Goal: Communication & Community: Ask a question

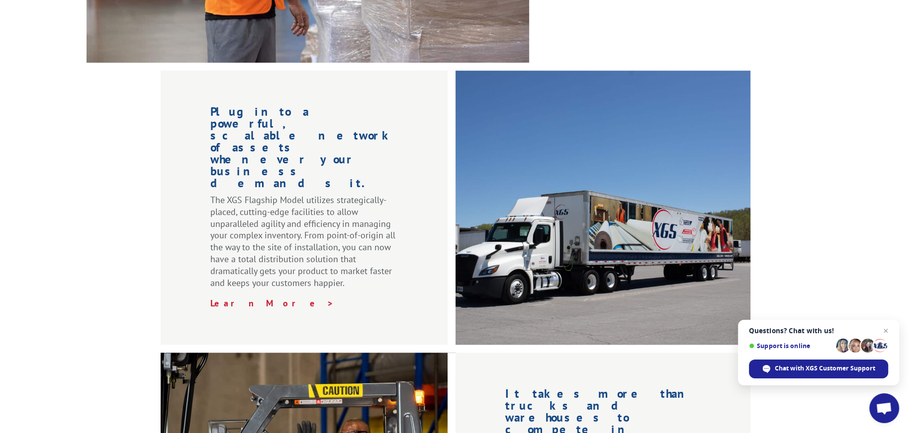
scroll to position [1126, 0]
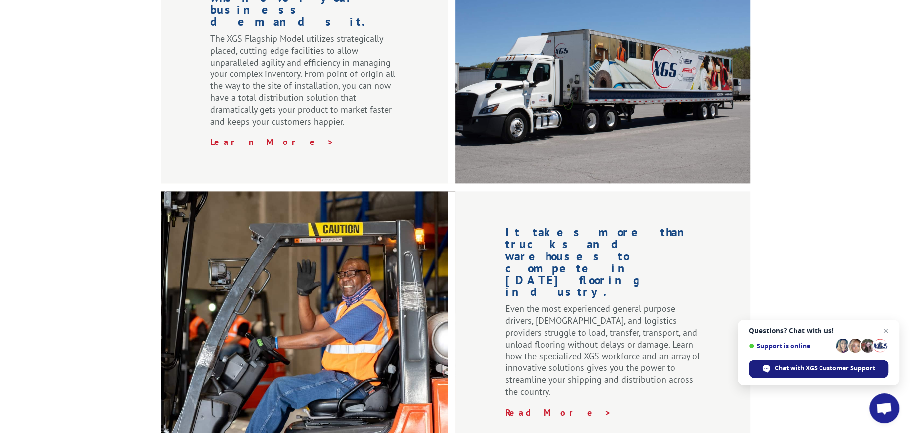
click at [840, 369] on span "Chat with XGS Customer Support" at bounding box center [824, 368] width 100 height 9
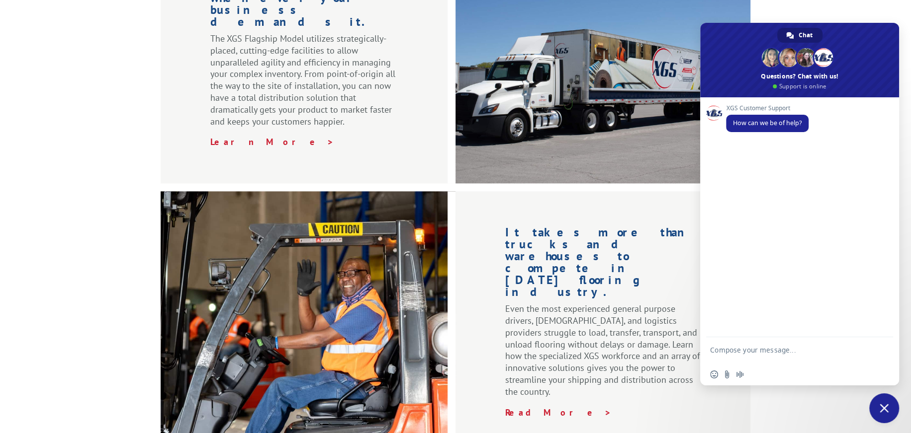
click at [805, 345] on form at bounding box center [788, 352] width 157 height 28
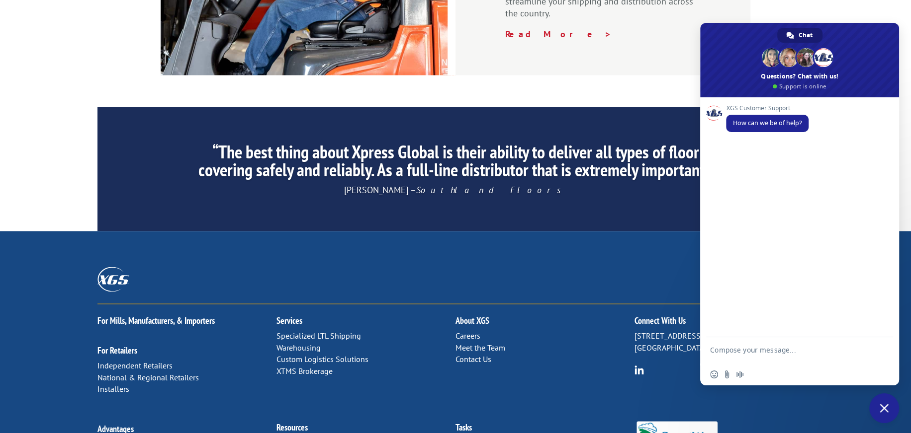
click at [776, 350] on textarea "Compose your message..." at bounding box center [788, 355] width 157 height 18
type textarea "Can you please help me?"
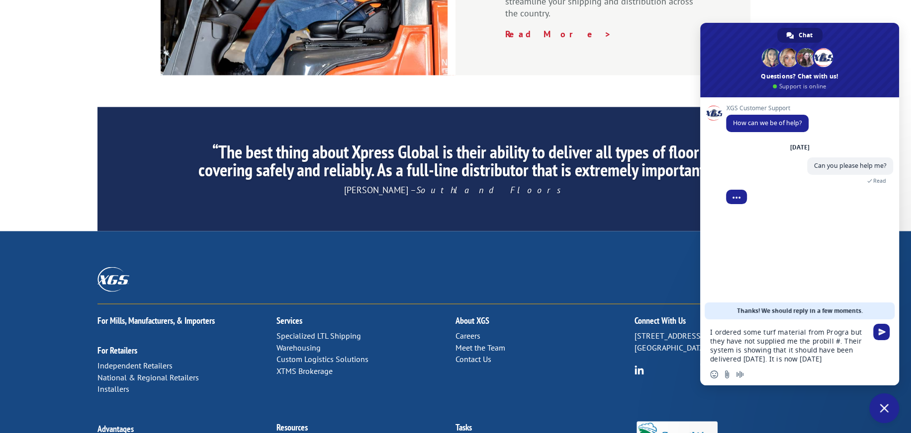
type textarea "I ordered some turf material from Progra but they have not supplied me the prob…"
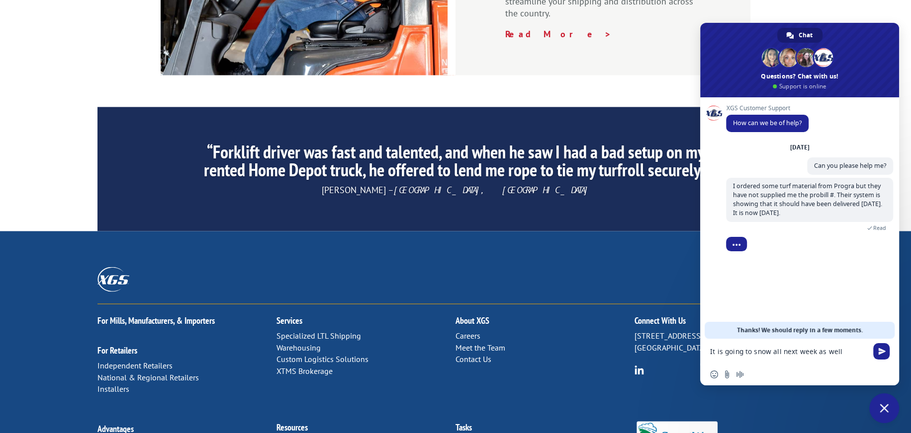
type textarea "It is going to snow all next week as well."
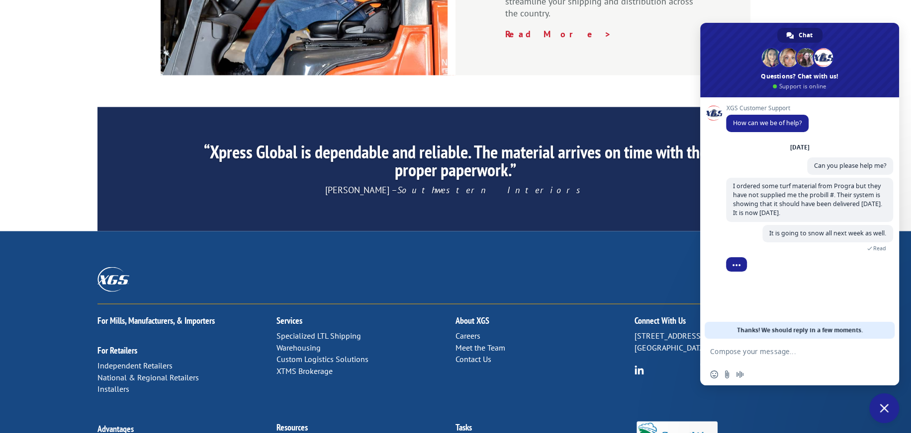
scroll to position [10, 0]
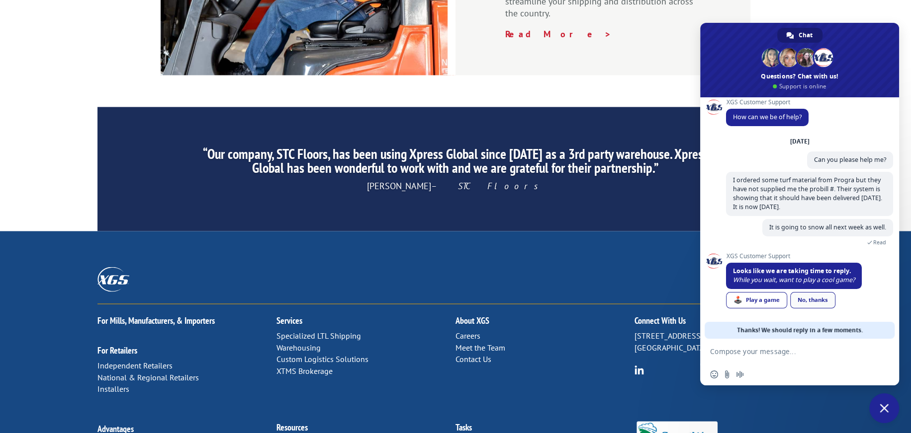
click at [817, 303] on div "No, thanks" at bounding box center [812, 300] width 45 height 16
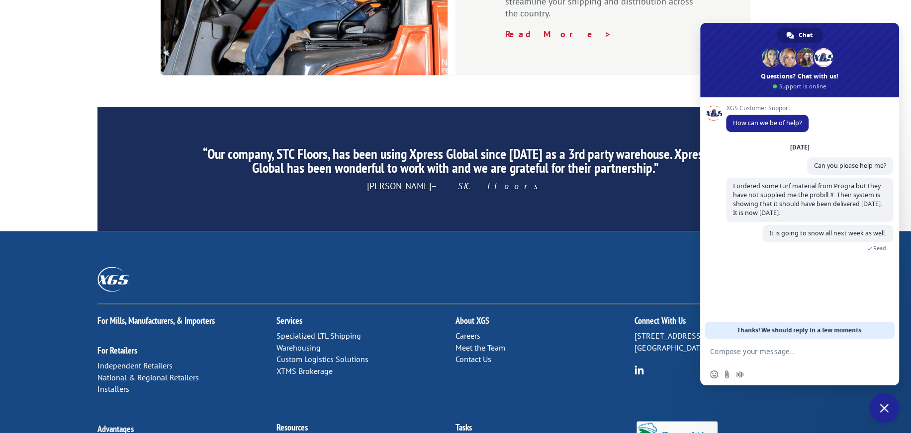
scroll to position [0, 0]
click at [783, 350] on textarea "Compose your message..." at bounding box center [788, 351] width 157 height 9
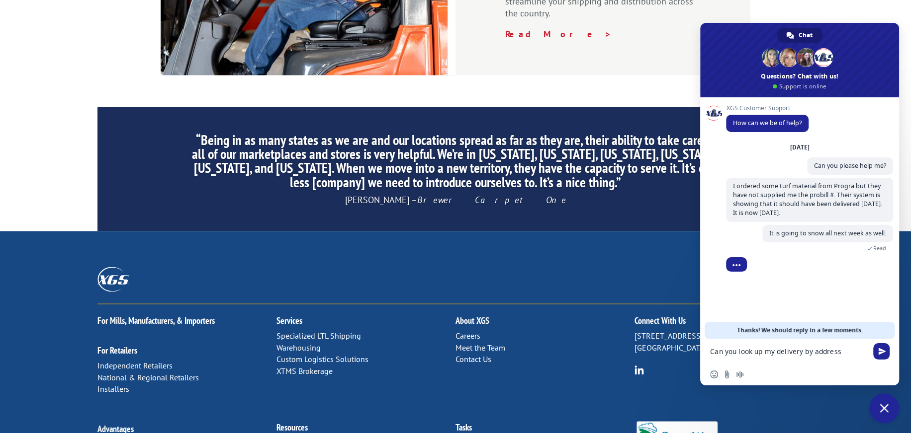
type textarea "Can you look up my delivery by address?"
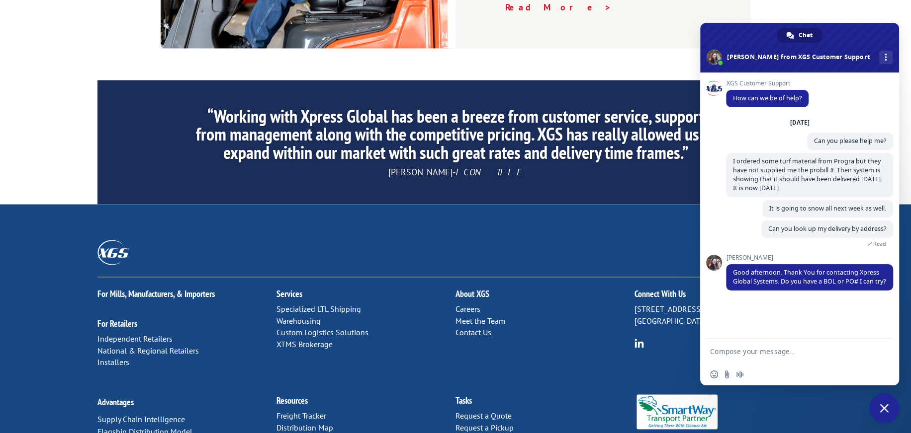
scroll to position [1533, 0]
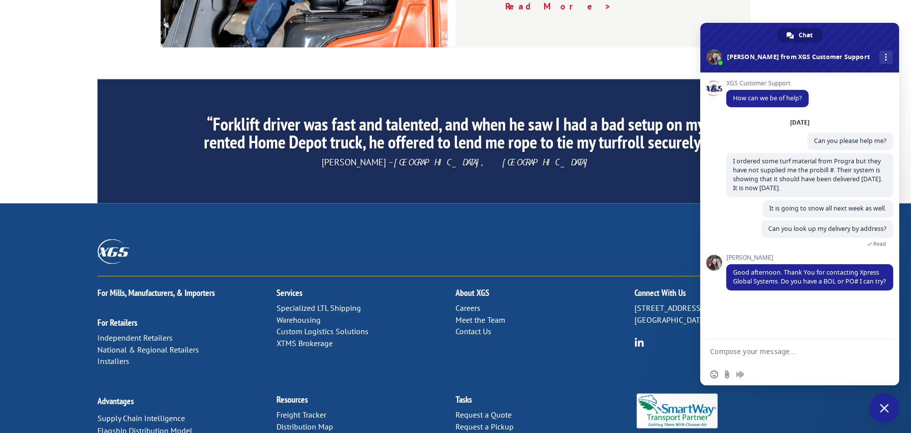
click at [720, 352] on textarea "Compose your message..." at bounding box center [788, 351] width 157 height 9
paste textarea "Shipping Address [PERSON_NAME] [STREET_ADDRESS][PERSON_NAME][PHONE_NUMBER] Cont…"
type textarea "Shipping Address [PERSON_NAME] [STREET_ADDRESS][PERSON_NAME][PHONE_NUMBER] Cont…"
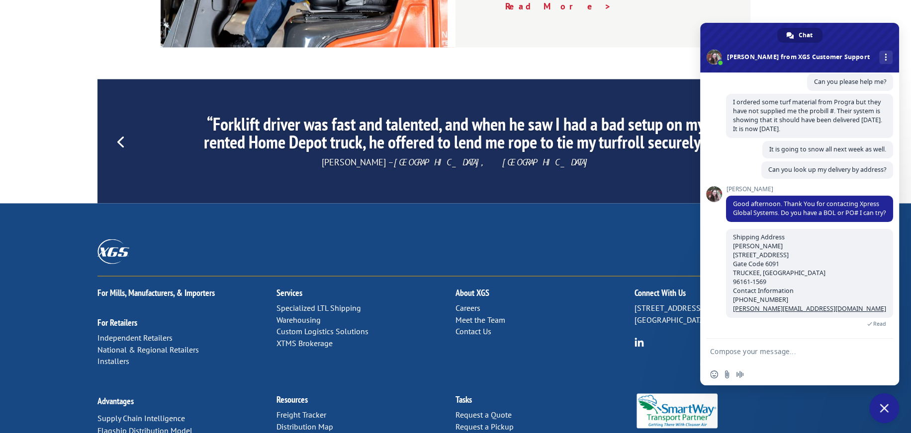
scroll to position [77, 0]
click at [758, 351] on textarea "Compose your message..." at bounding box center [788, 351] width 157 height 9
paste textarea "Order Number 1227709517"
type textarea "Order Number 1227709517"
click at [880, 349] on span "Send" at bounding box center [881, 349] width 7 height 7
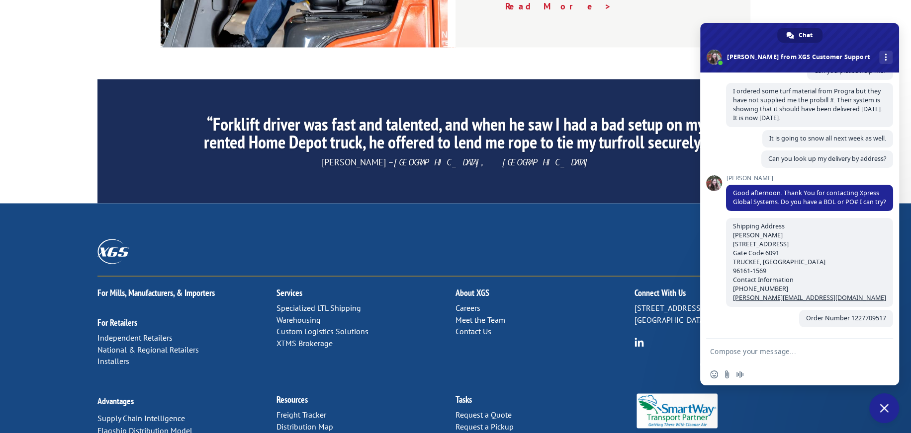
scroll to position [98, 0]
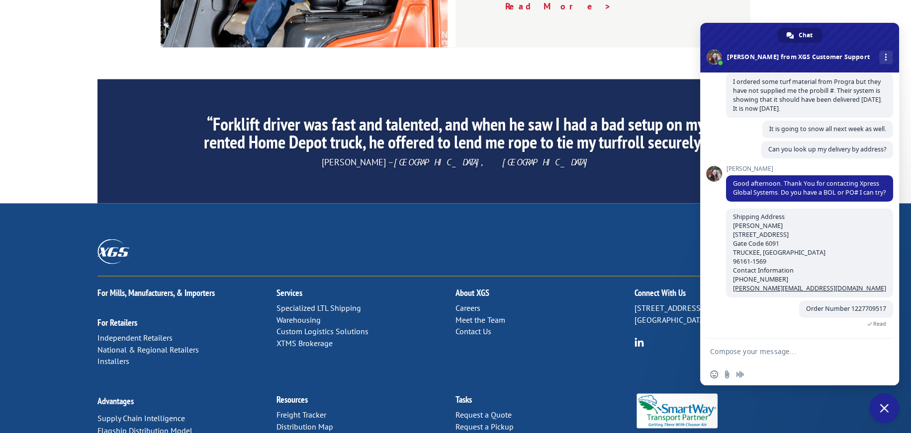
click at [813, 350] on textarea "Compose your message..." at bounding box center [788, 351] width 157 height 9
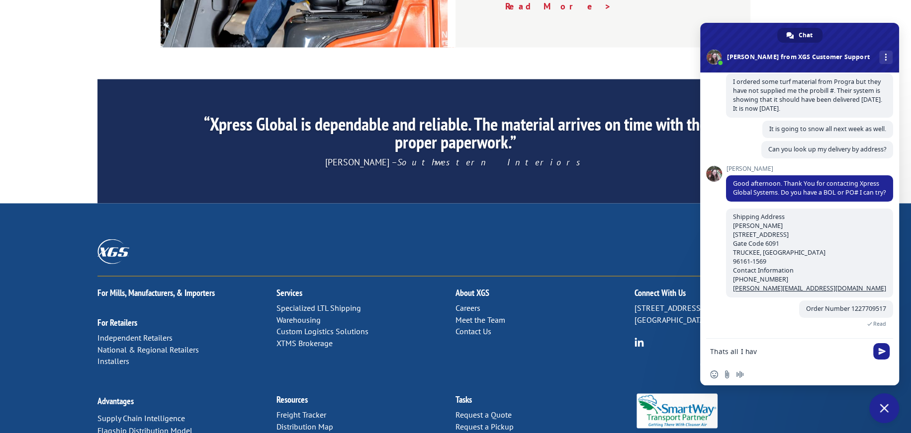
type textarea "Thats all I have"
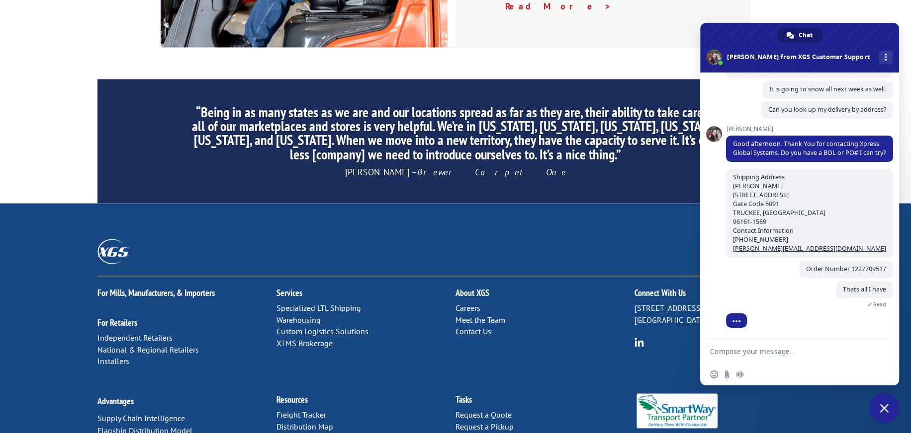
scroll to position [138, 0]
click at [726, 372] on input "Send a file" at bounding box center [727, 375] width 8 height 8
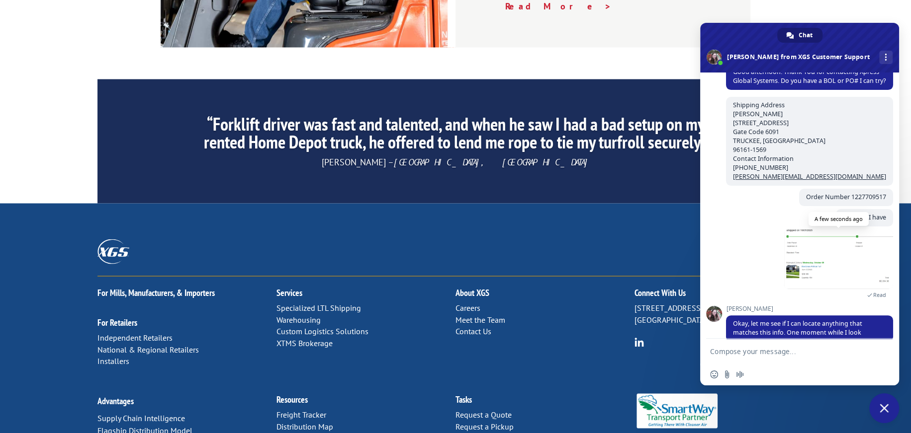
scroll to position [226, 0]
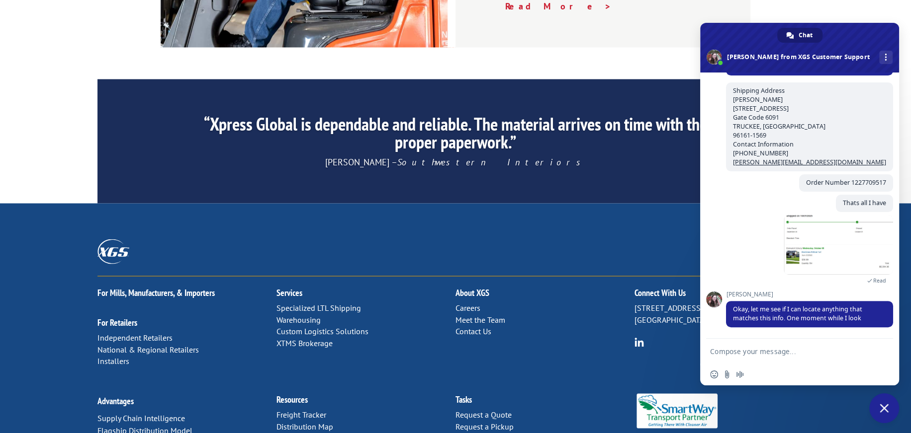
click at [800, 355] on textarea "Compose your message..." at bounding box center [788, 351] width 157 height 9
type textarea "Thank you"
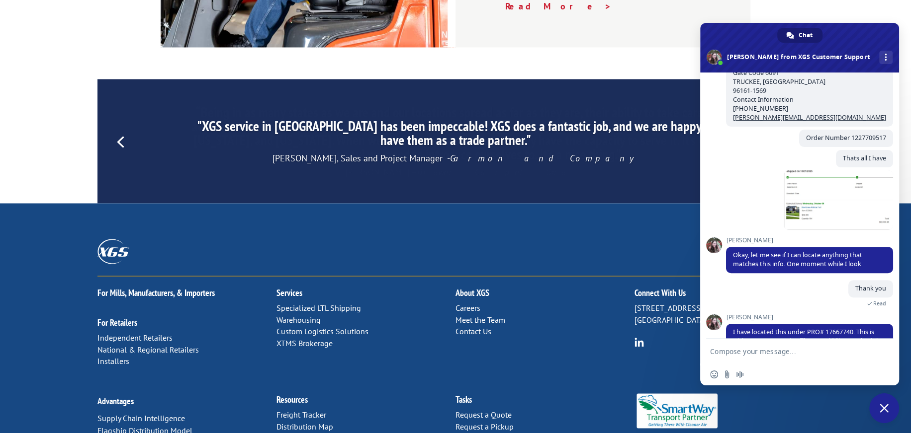
scroll to position [374, 0]
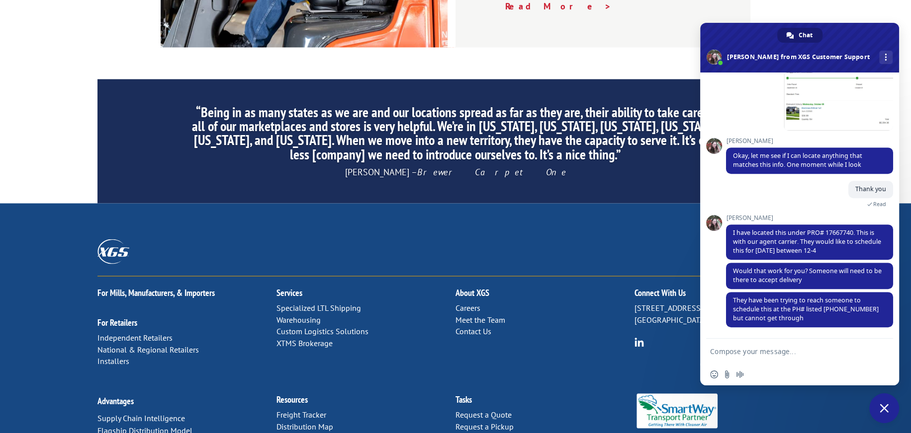
click at [804, 346] on form at bounding box center [788, 352] width 157 height 27
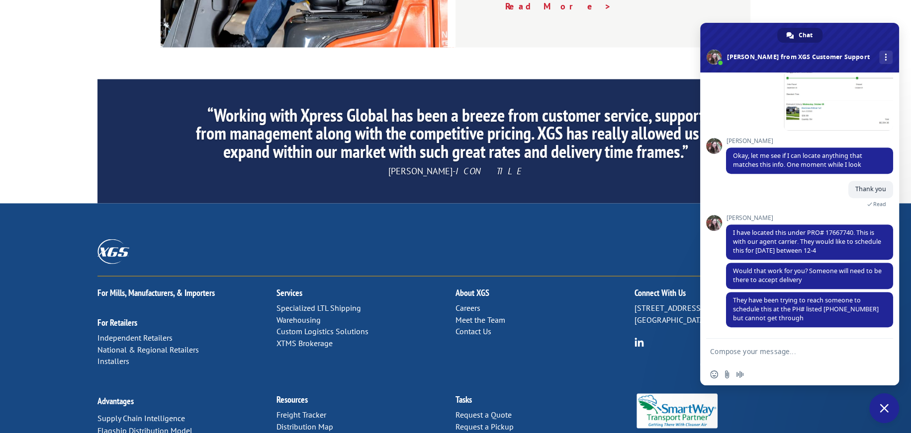
click at [778, 348] on textarea "Compose your message..." at bounding box center [788, 351] width 157 height 9
type textarea "No one has called me"
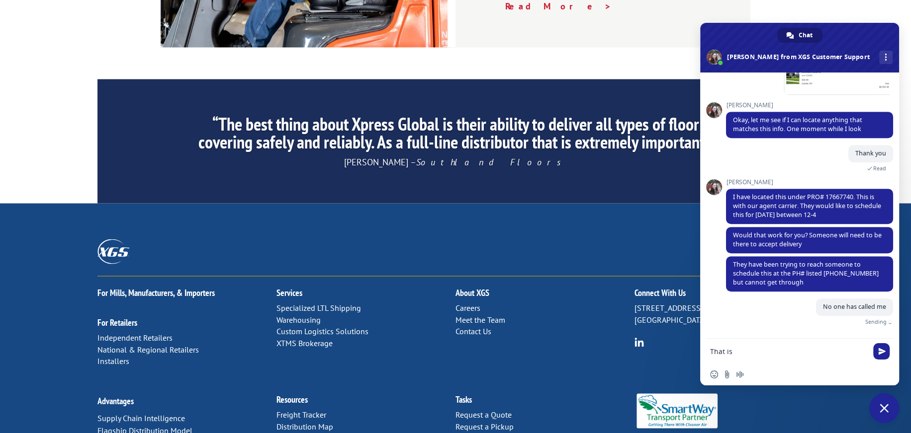
scroll to position [399, 0]
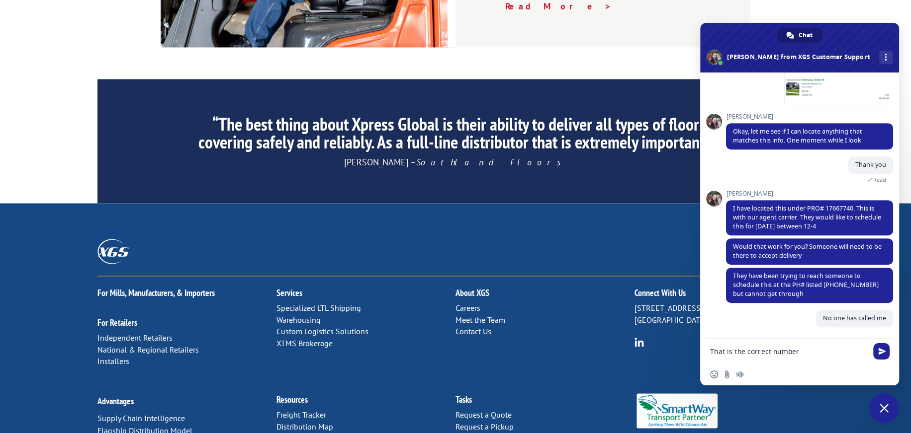
type textarea "That is the correct number."
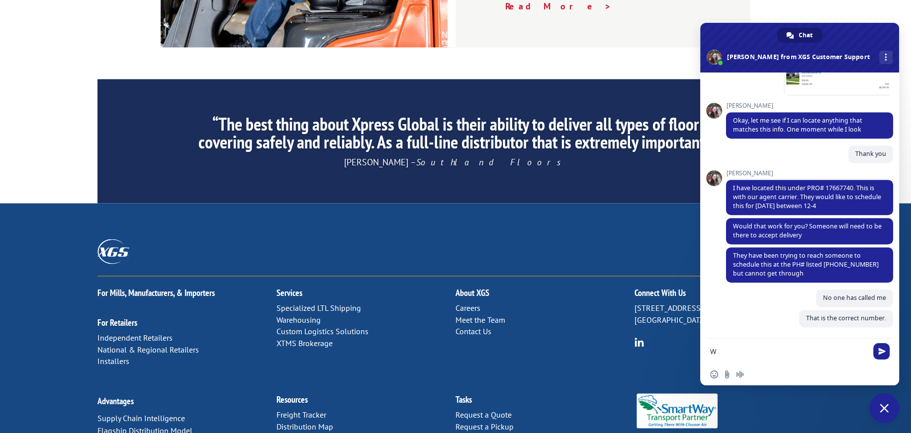
scroll to position [410, 0]
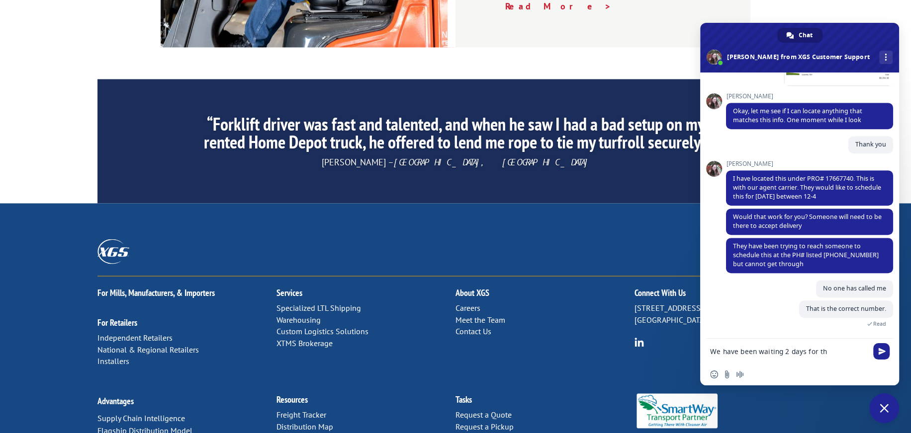
type textarea "We have been waiting 2 days for thi"
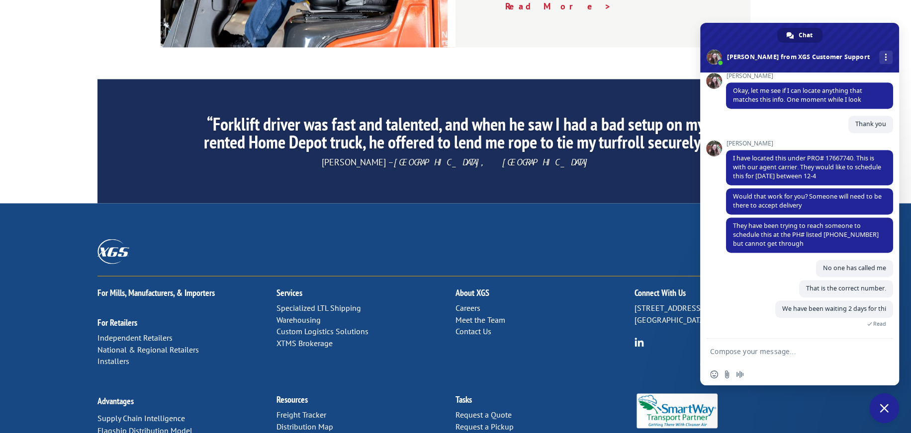
scroll to position [441, 0]
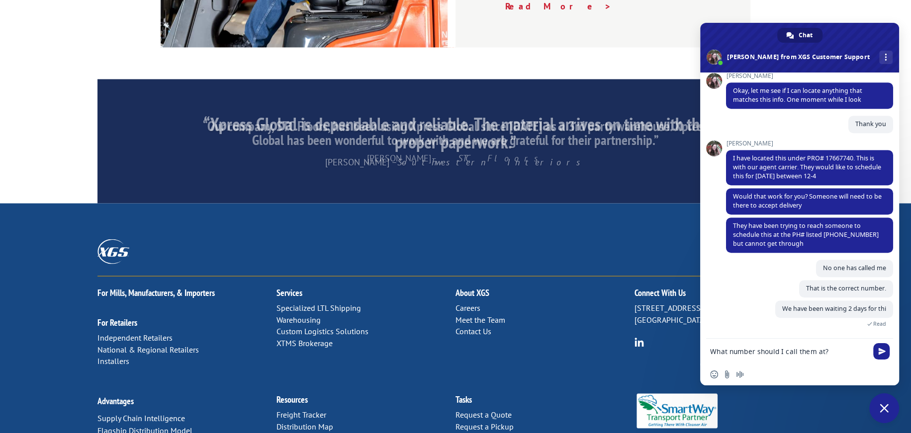
type textarea "What number should I call them at?"
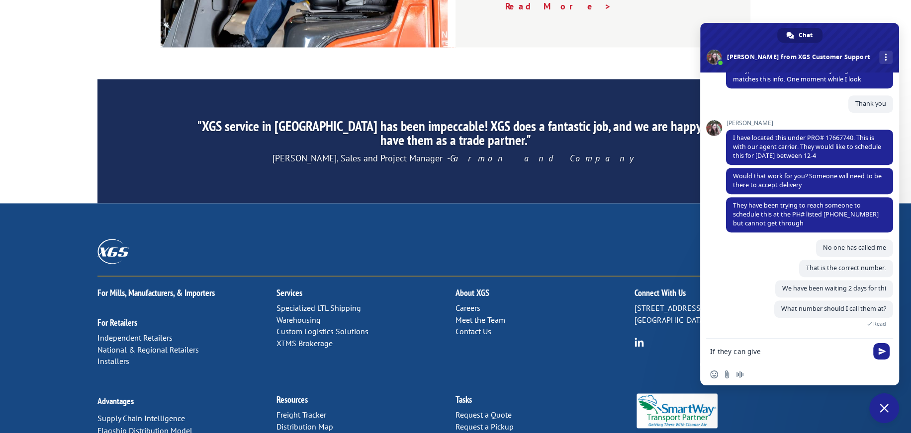
scroll to position [481, 0]
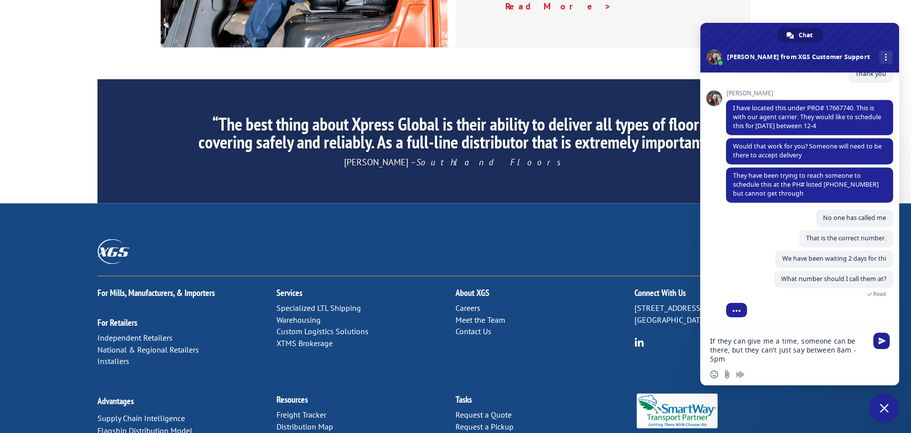
type textarea "If they can give me a time, someone can be there, but they can't just say betwe…"
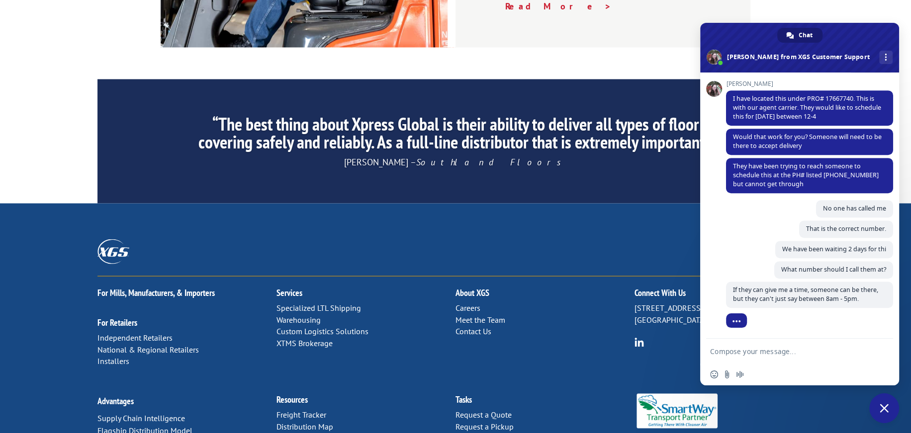
scroll to position [502, 0]
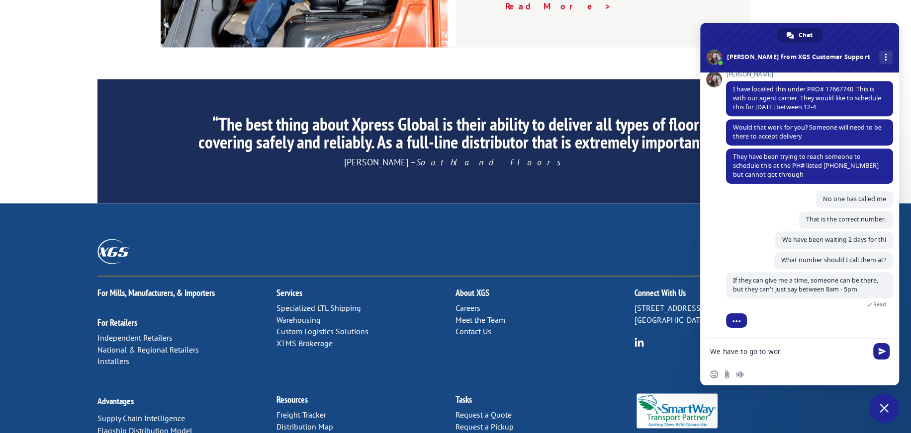
type textarea "We have to go to work"
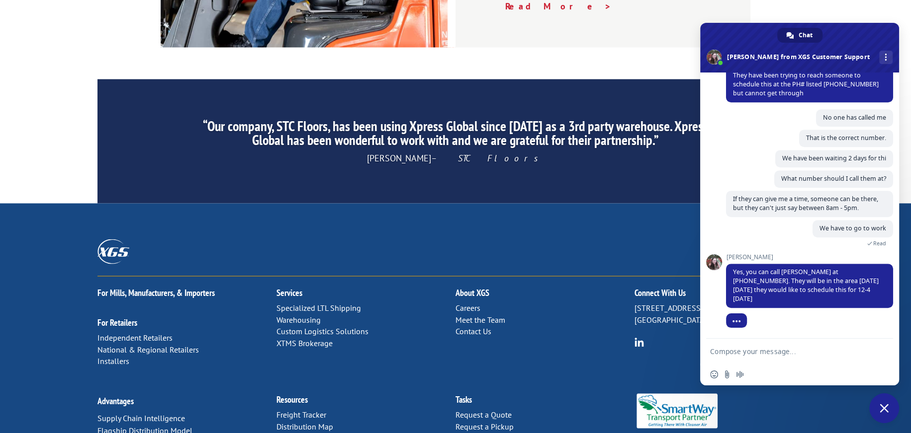
scroll to position [567, 0]
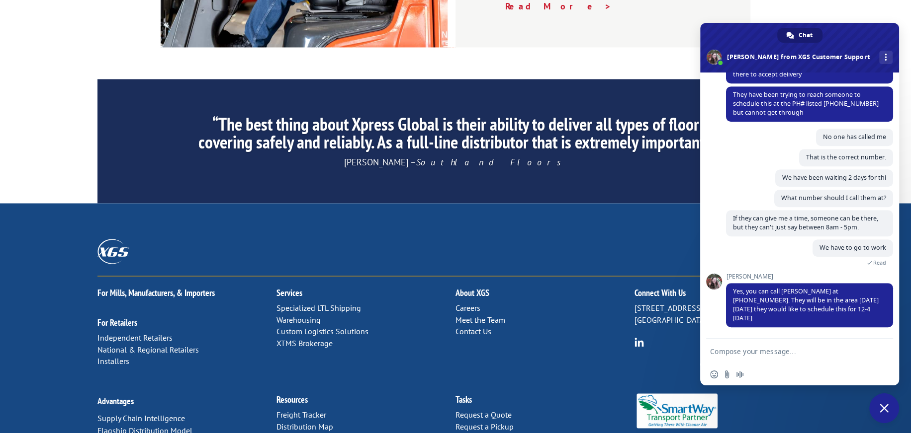
click at [781, 349] on textarea "Compose your message..." at bounding box center [788, 351] width 157 height 9
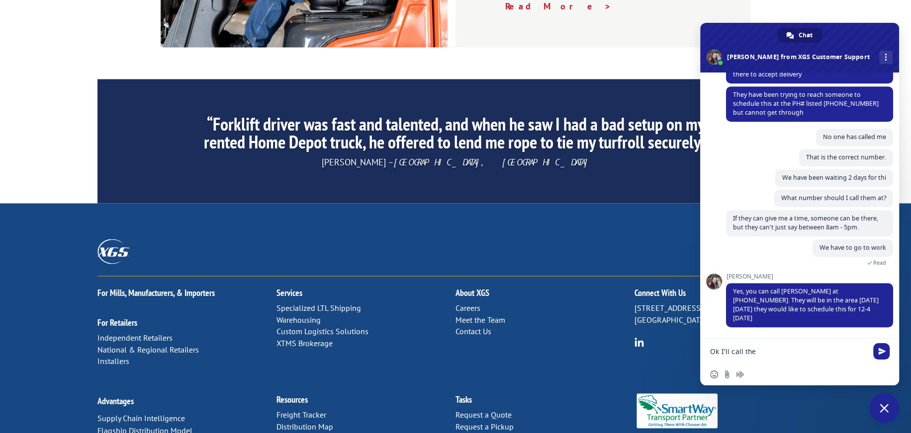
type textarea "Ok I'll call them"
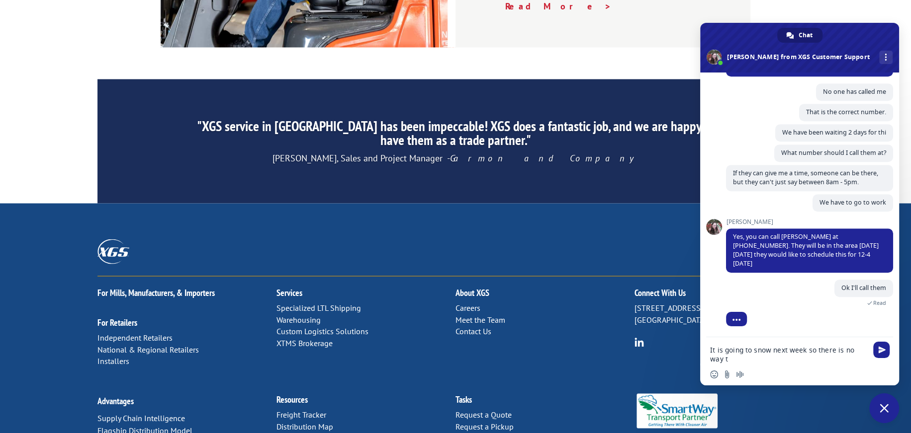
scroll to position [612, 0]
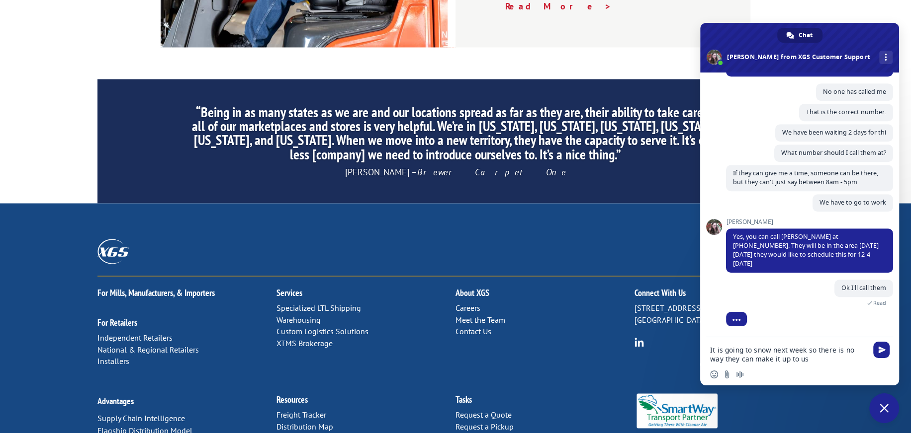
type textarea "It is going to snow next week so there is no way they can make it up to us."
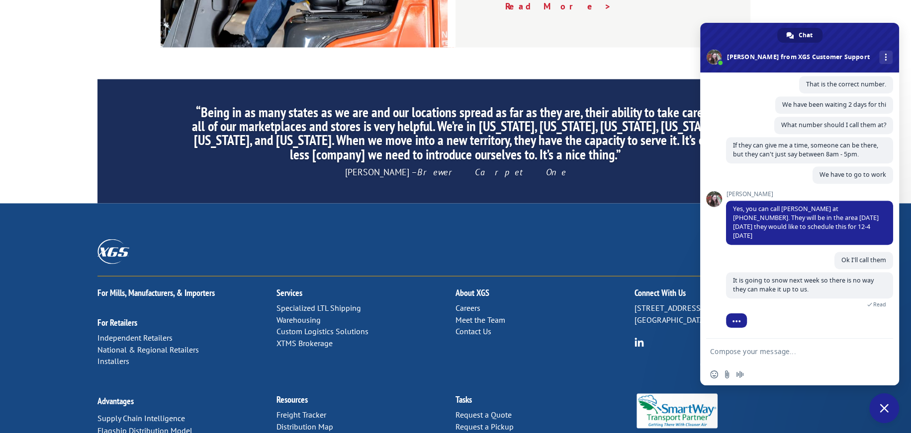
scroll to position [641, 0]
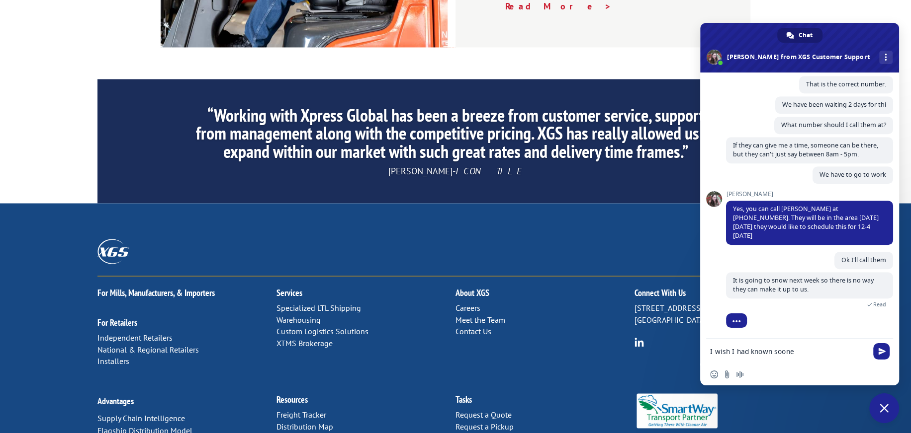
type textarea "I wish I had known sooner"
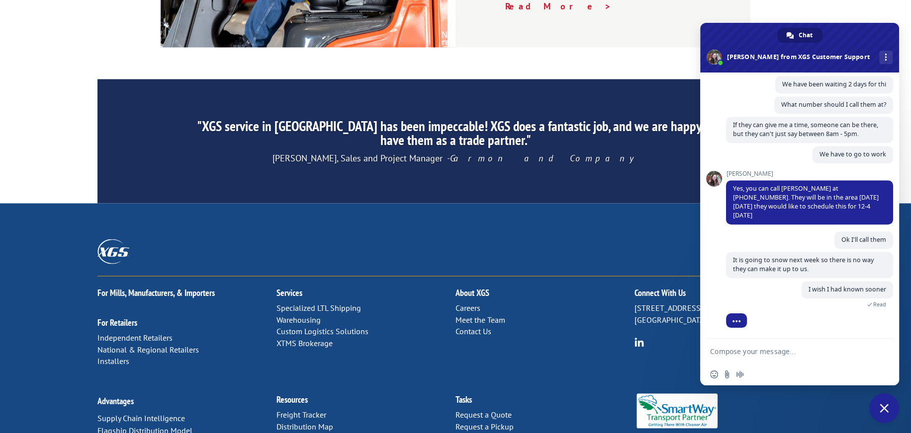
scroll to position [677, 0]
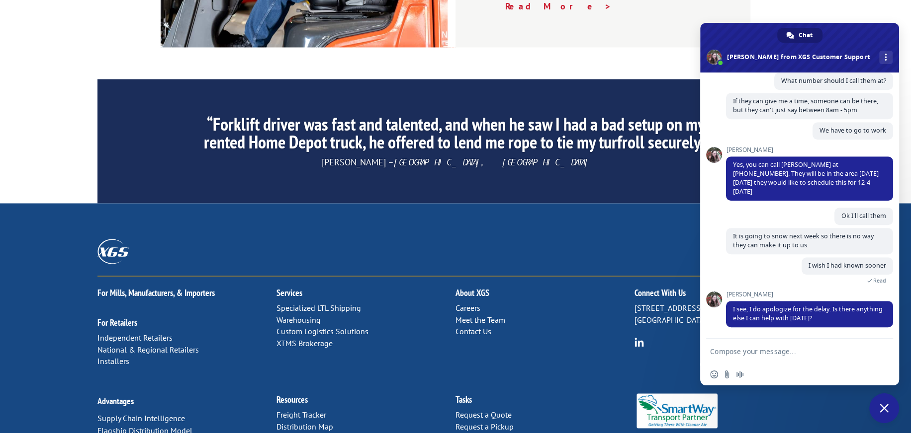
click at [783, 352] on textarea "Compose your message..." at bounding box center [788, 351] width 157 height 9
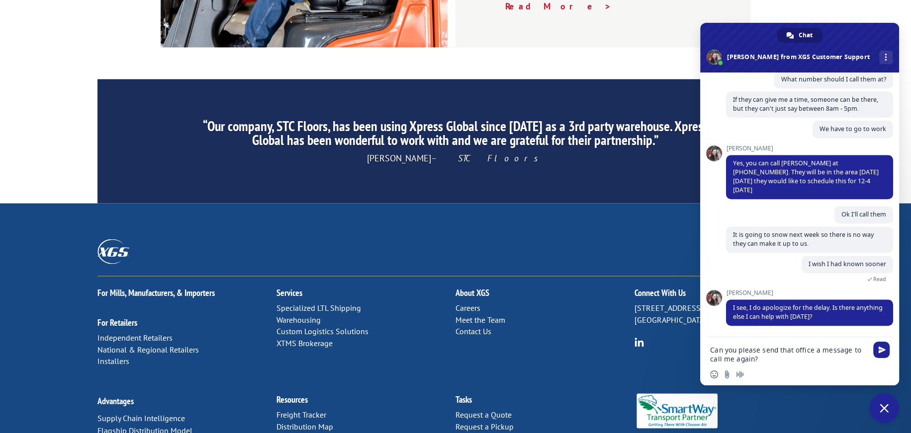
type textarea "Can you please send that office a message to call me again?"
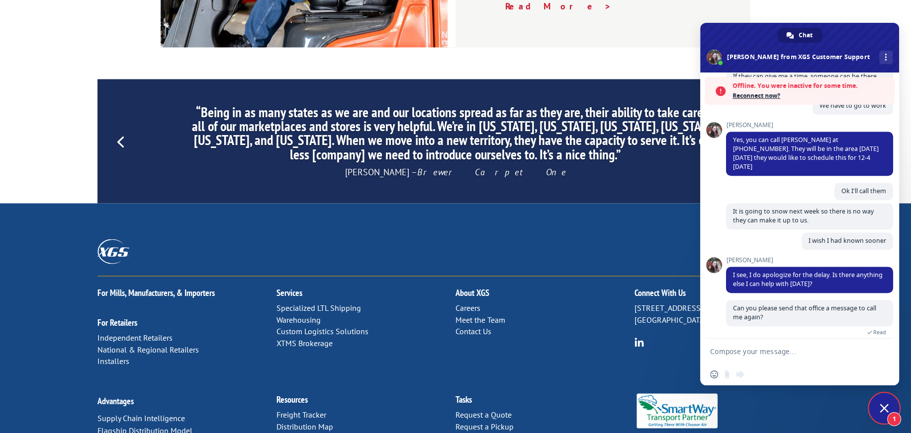
scroll to position [765, 0]
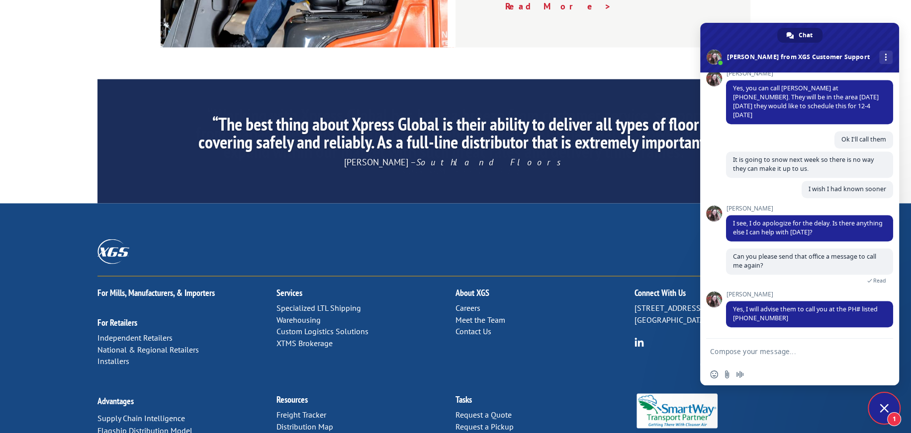
click at [790, 352] on textarea "Compose your message..." at bounding box center [788, 351] width 157 height 9
type textarea "Thank you"
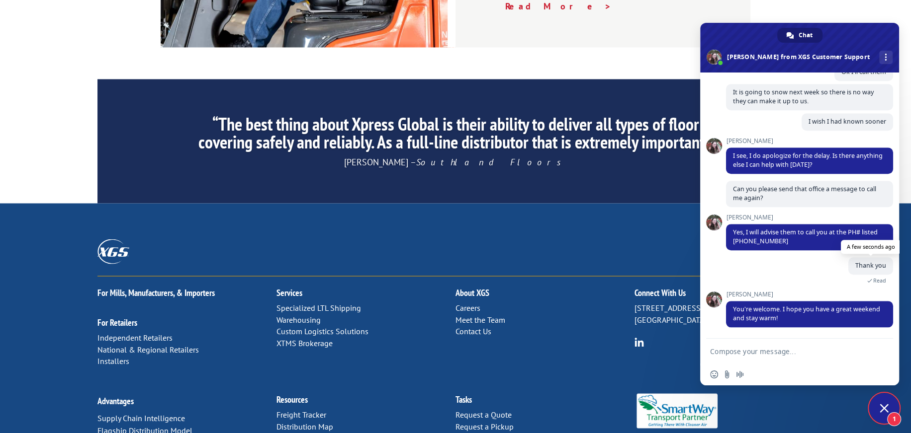
scroll to position [834, 0]
